Goal: Navigation & Orientation: Find specific page/section

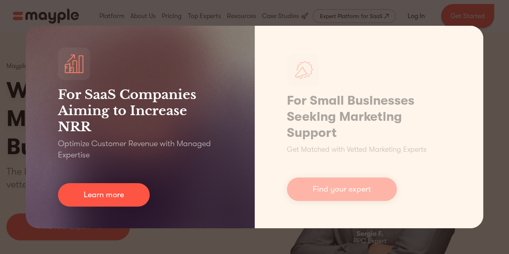
click at [196, 174] on div "For SaaS Companies Aiming to Increase NRR Optimize Customer Revenue with Manage…" at bounding box center [140, 127] width 229 height 202
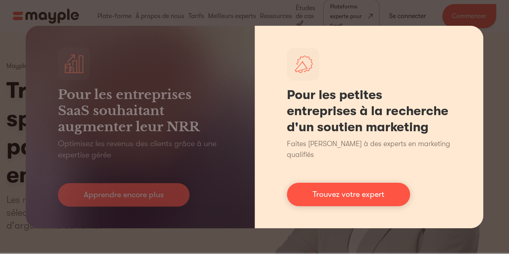
click at [347, 220] on div "Pour les petites entreprises à la recherche d'un soutien marketing Faites appel…" at bounding box center [369, 127] width 229 height 202
click at [370, 223] on div "Pour les petites entreprises à la recherche d'un soutien marketing Faites appel…" at bounding box center [369, 127] width 229 height 202
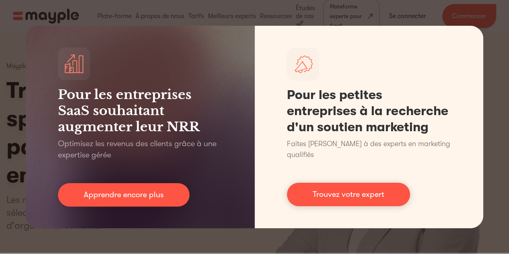
click at [380, 238] on div "Pour les entreprises SaaS souhaitant augmenter leur NRR Optimisez les revenus d…" at bounding box center [254, 127] width 509 height 254
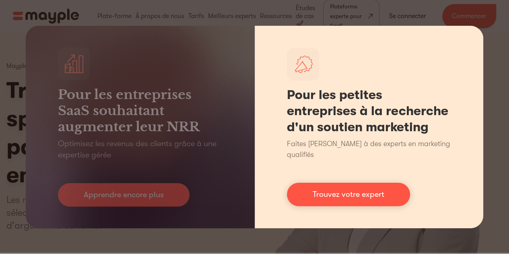
click at [377, 148] on font "Faites appel à des experts en marketing qualifiés" at bounding box center [368, 149] width 163 height 19
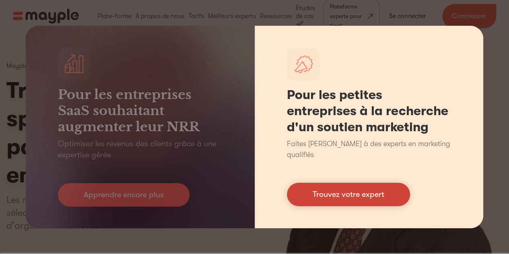
click at [374, 197] on link "Trouvez votre expert" at bounding box center [348, 194] width 123 height 23
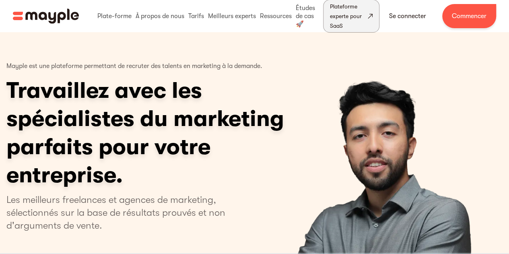
click at [344, 20] on font "Plateforme experte pour SaaS" at bounding box center [348, 16] width 36 height 29
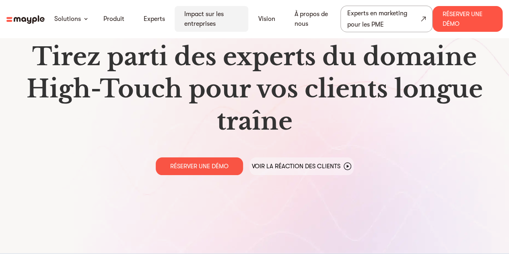
click at [213, 26] on font "Impact sur les entreprises" at bounding box center [203, 18] width 39 height 17
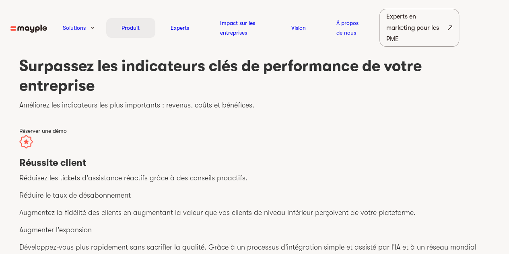
click at [129, 22] on div "Produit" at bounding box center [130, 28] width 49 height 20
click at [136, 21] on div "Produit" at bounding box center [130, 28] width 49 height 20
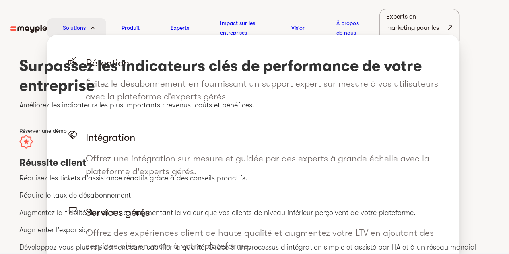
click at [89, 27] on div "Solutions" at bounding box center [76, 28] width 59 height 20
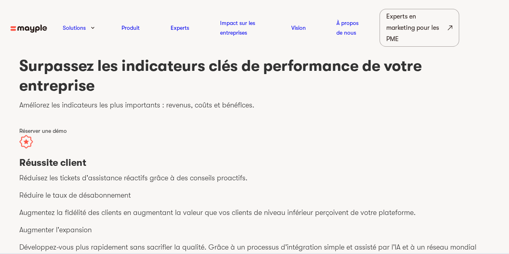
click at [366, 91] on h1 "Surpassez les indicateurs clés de performance de votre entreprise" at bounding box center [254, 76] width 471 height 40
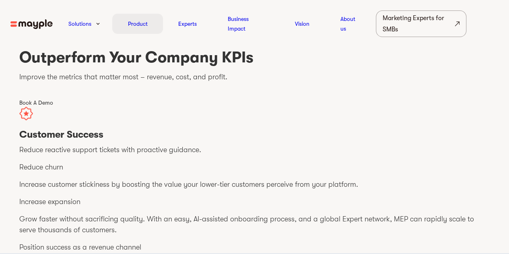
click at [138, 18] on div "Product" at bounding box center [137, 24] width 51 height 20
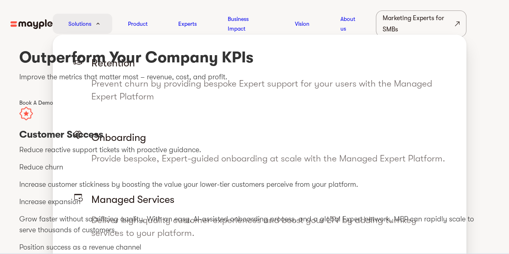
click at [93, 28] on div "Solutions" at bounding box center [83, 24] width 60 height 20
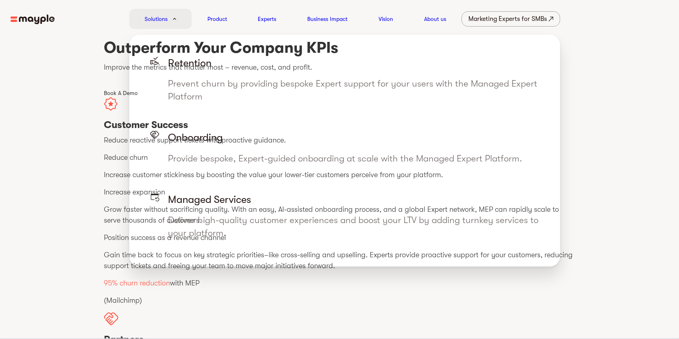
drag, startPoint x: 370, startPoint y: 1, endPoint x: 171, endPoint y: 22, distance: 200.4
click at [171, 22] on div "Solutions" at bounding box center [160, 19] width 63 height 20
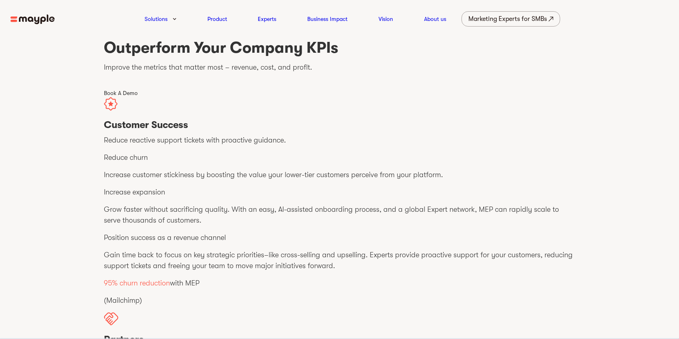
click at [42, 11] on nav "Solutions Product Experts Business Impact Vision About us Marketing Experts for…" at bounding box center [339, 19] width 679 height 38
click at [43, 19] on img at bounding box center [32, 19] width 44 height 10
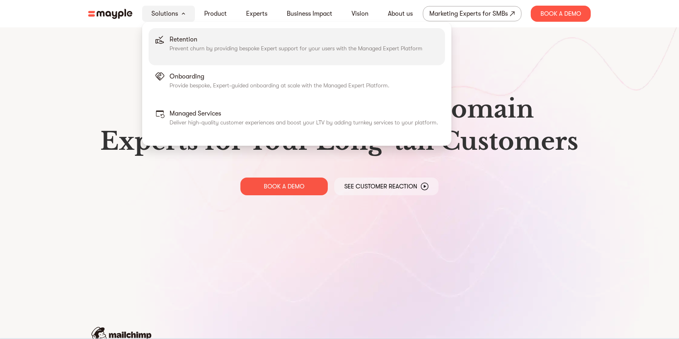
click at [202, 53] on div "Retention Prevent churn by providing bespoke Expert support for your users with…" at bounding box center [296, 47] width 253 height 24
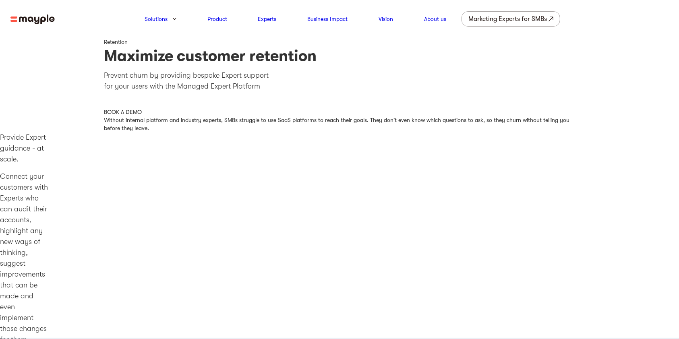
click at [58, 19] on nav "Solutions Product Experts Business Impact Vision About us Marketing Experts for…" at bounding box center [339, 19] width 679 height 38
click at [33, 15] on img at bounding box center [32, 19] width 44 height 10
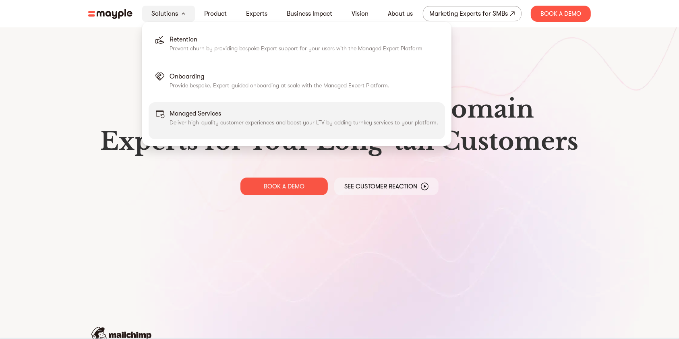
click at [189, 115] on p "Managed Services" at bounding box center [304, 114] width 268 height 10
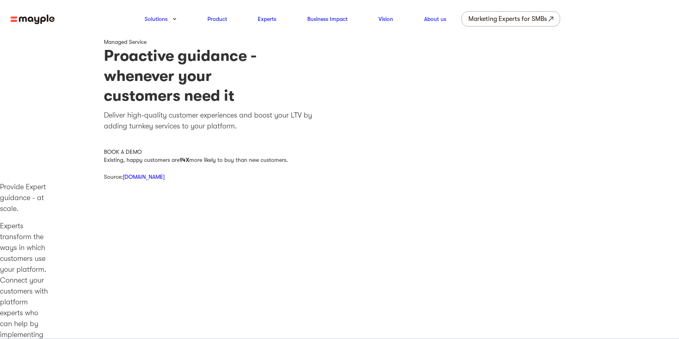
click at [152, 175] on link "[DOMAIN_NAME]" at bounding box center [144, 176] width 42 height 6
